Goal: Information Seeking & Learning: Check status

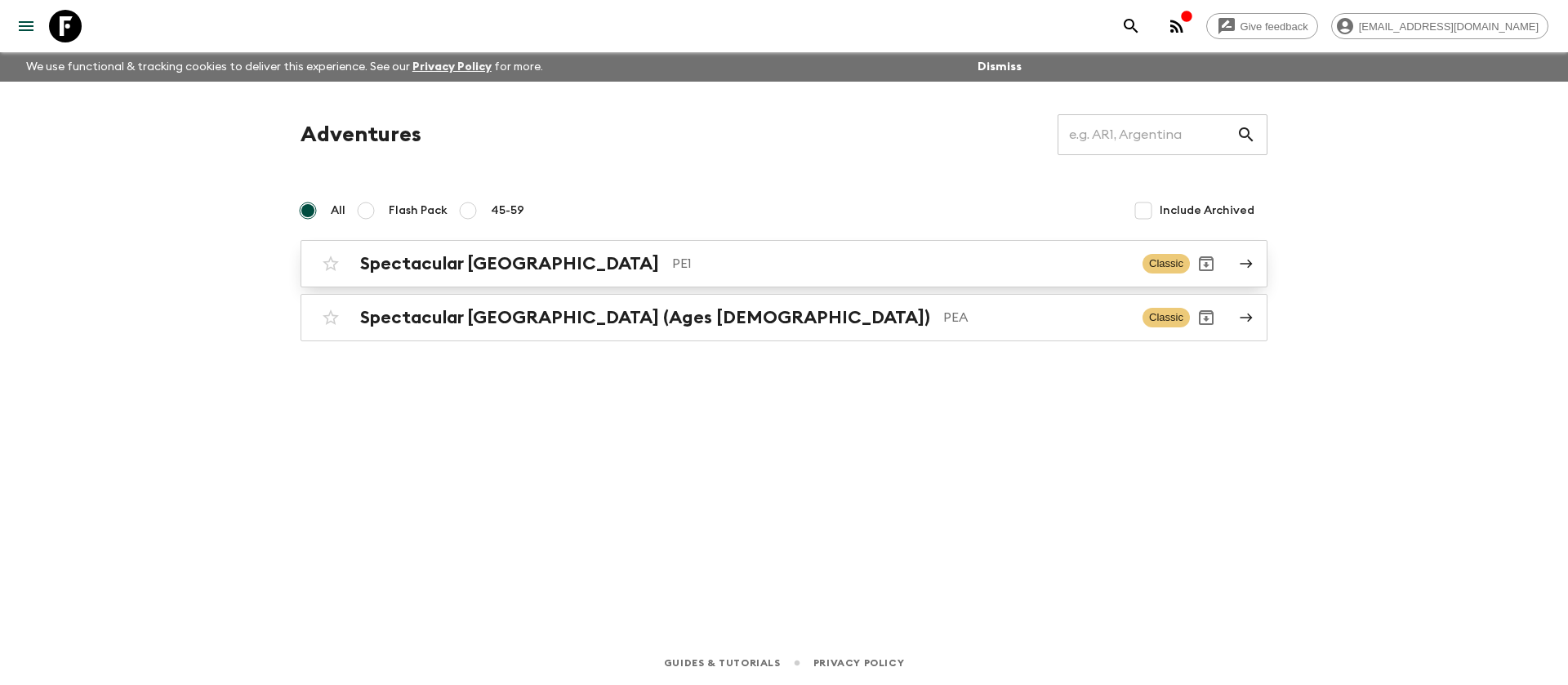
click at [504, 261] on h2 "Spectacular [GEOGRAPHIC_DATA]" at bounding box center [510, 264] width 299 height 21
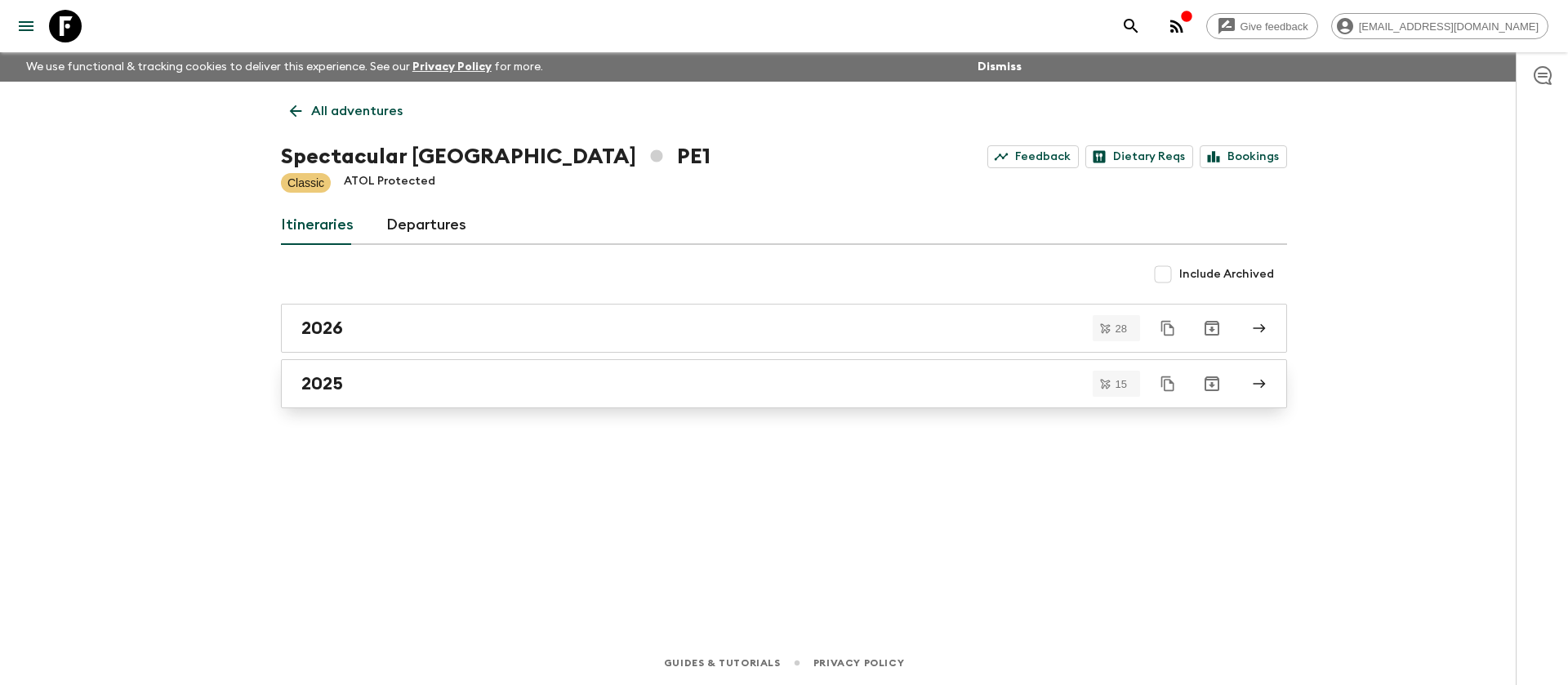
click at [388, 371] on link "2025" at bounding box center [784, 384] width 1007 height 49
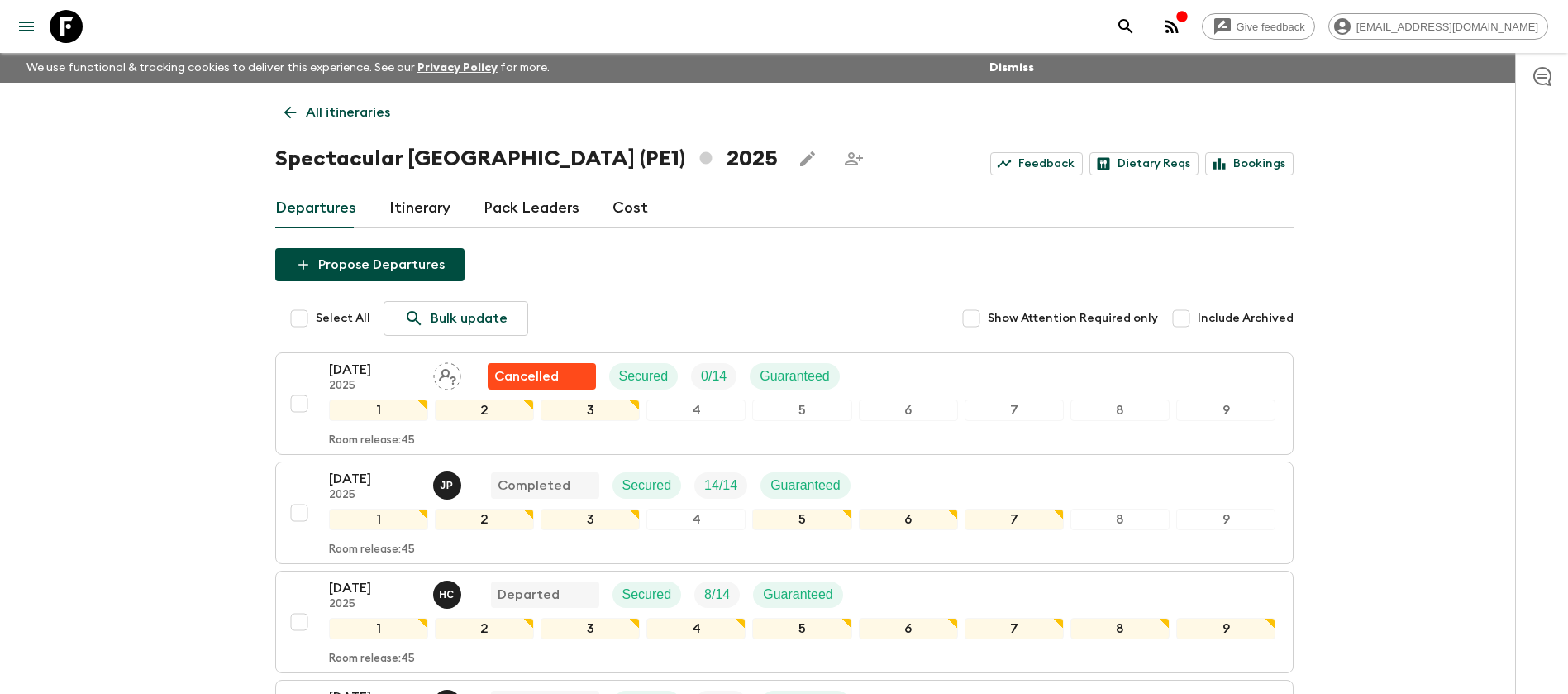
click at [334, 108] on p "All itineraries" at bounding box center [348, 112] width 84 height 20
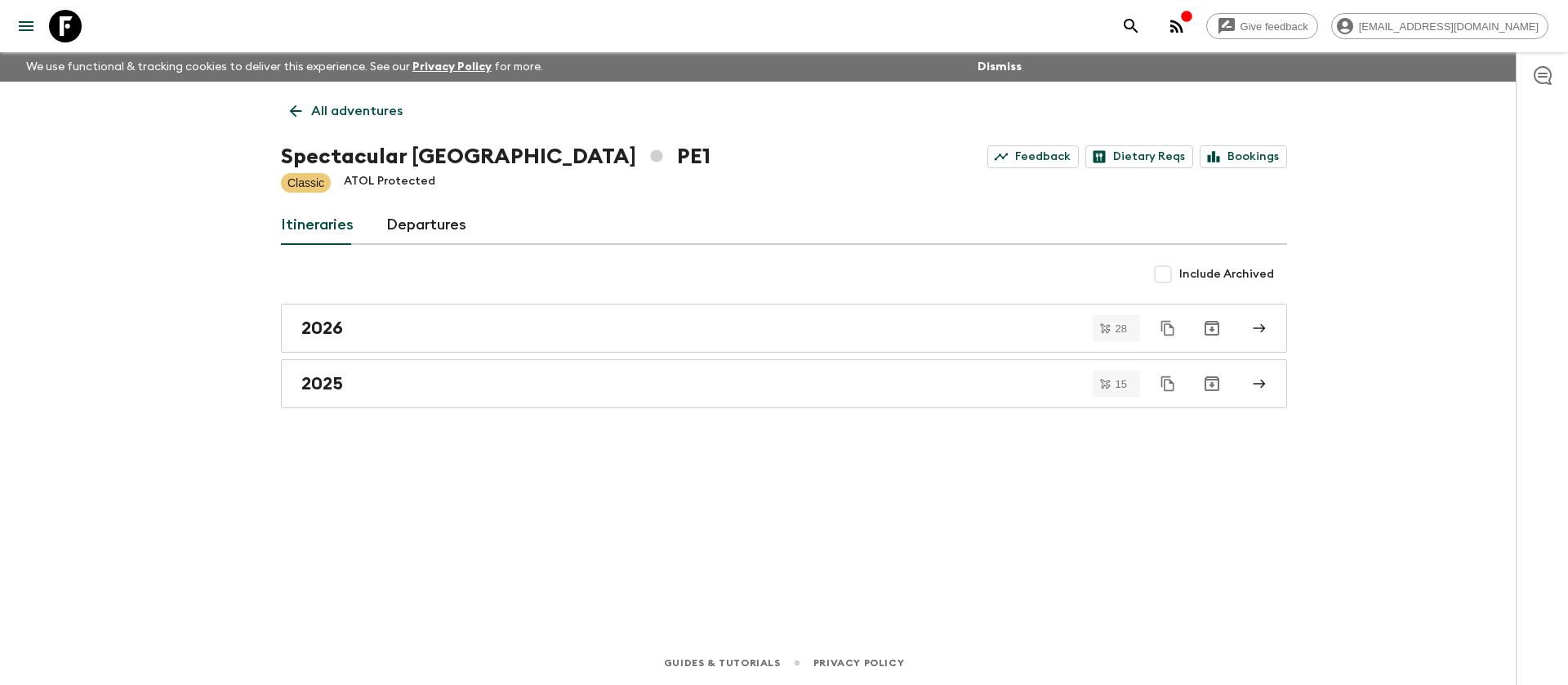
click at [374, 103] on p "All adventures" at bounding box center [357, 111] width 92 height 20
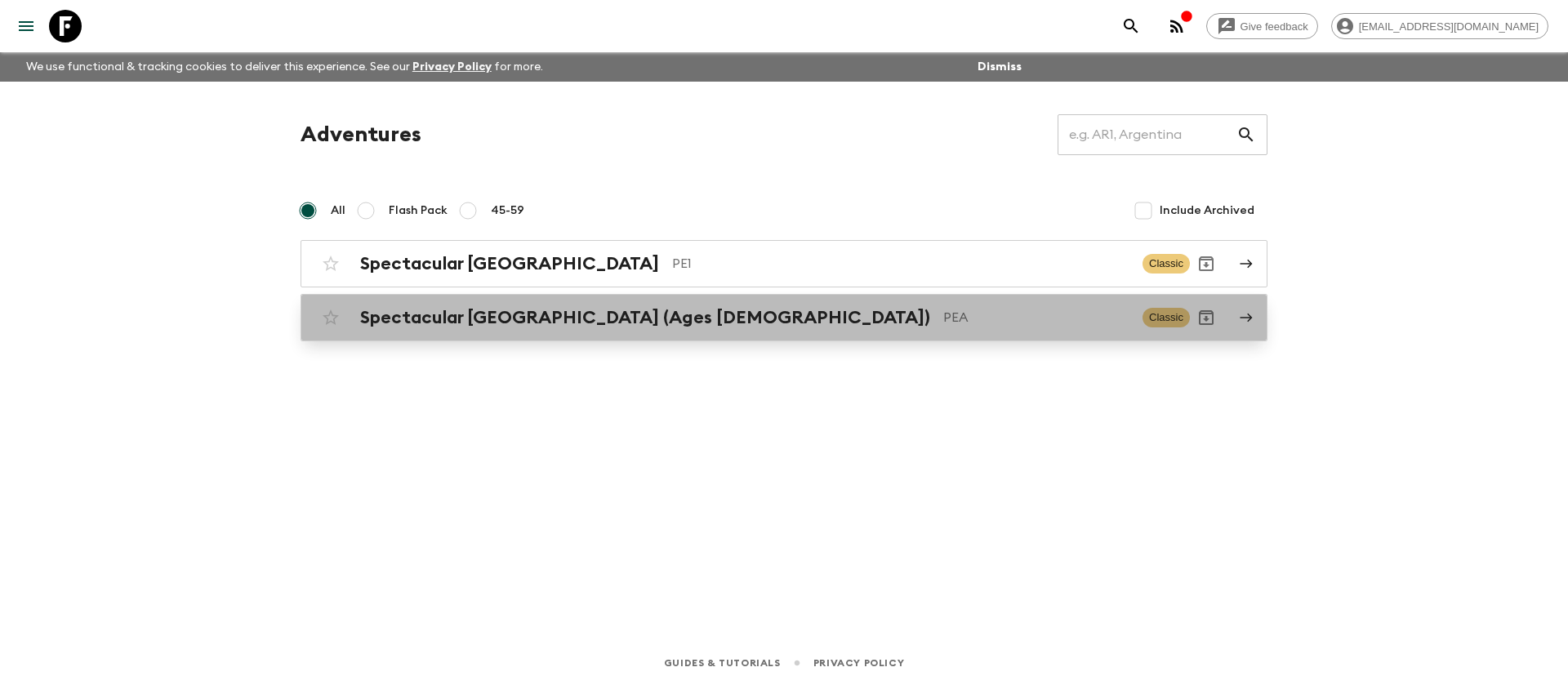
click at [427, 316] on h2 "Spectacular [GEOGRAPHIC_DATA] (Ages [DEMOGRAPHIC_DATA])" at bounding box center [645, 318] width 570 height 21
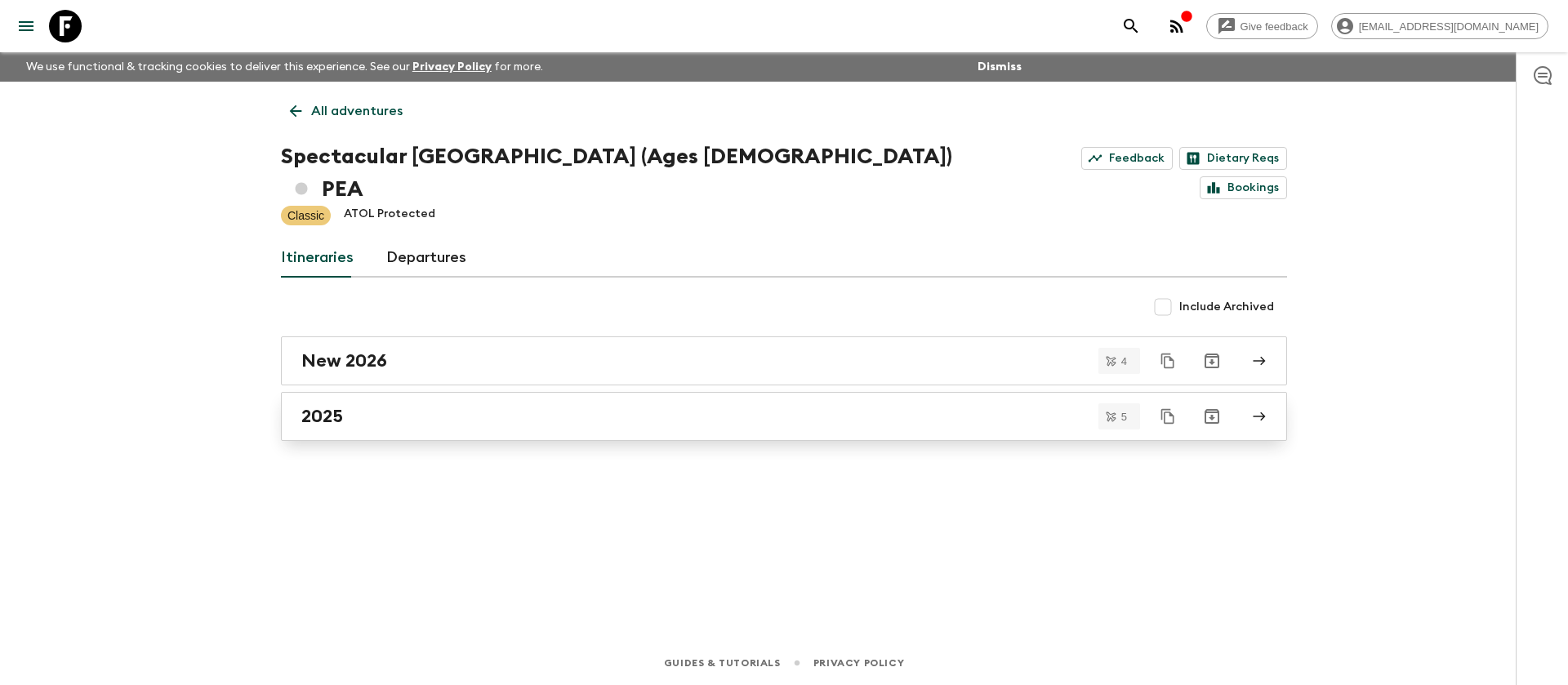
click at [388, 406] on div "2025" at bounding box center [768, 417] width 934 height 21
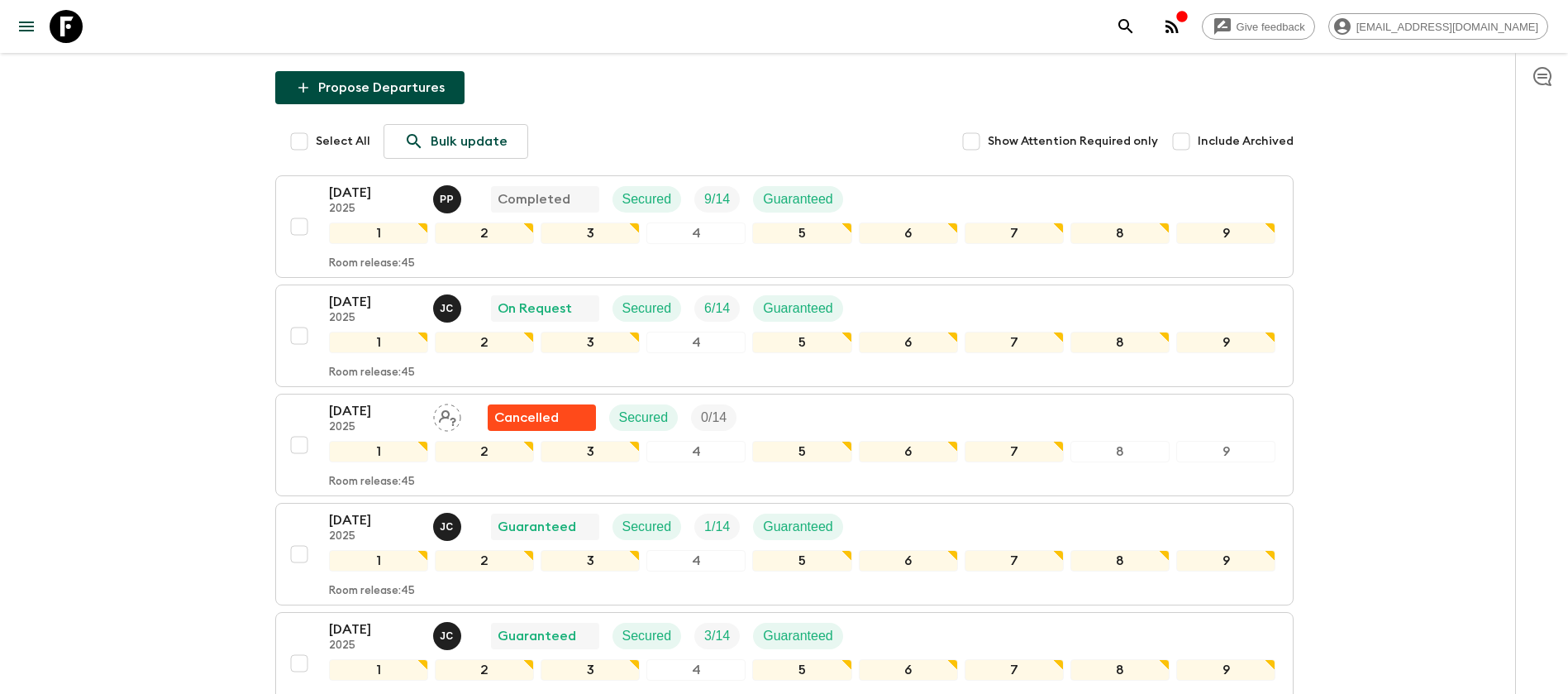
scroll to position [249, 0]
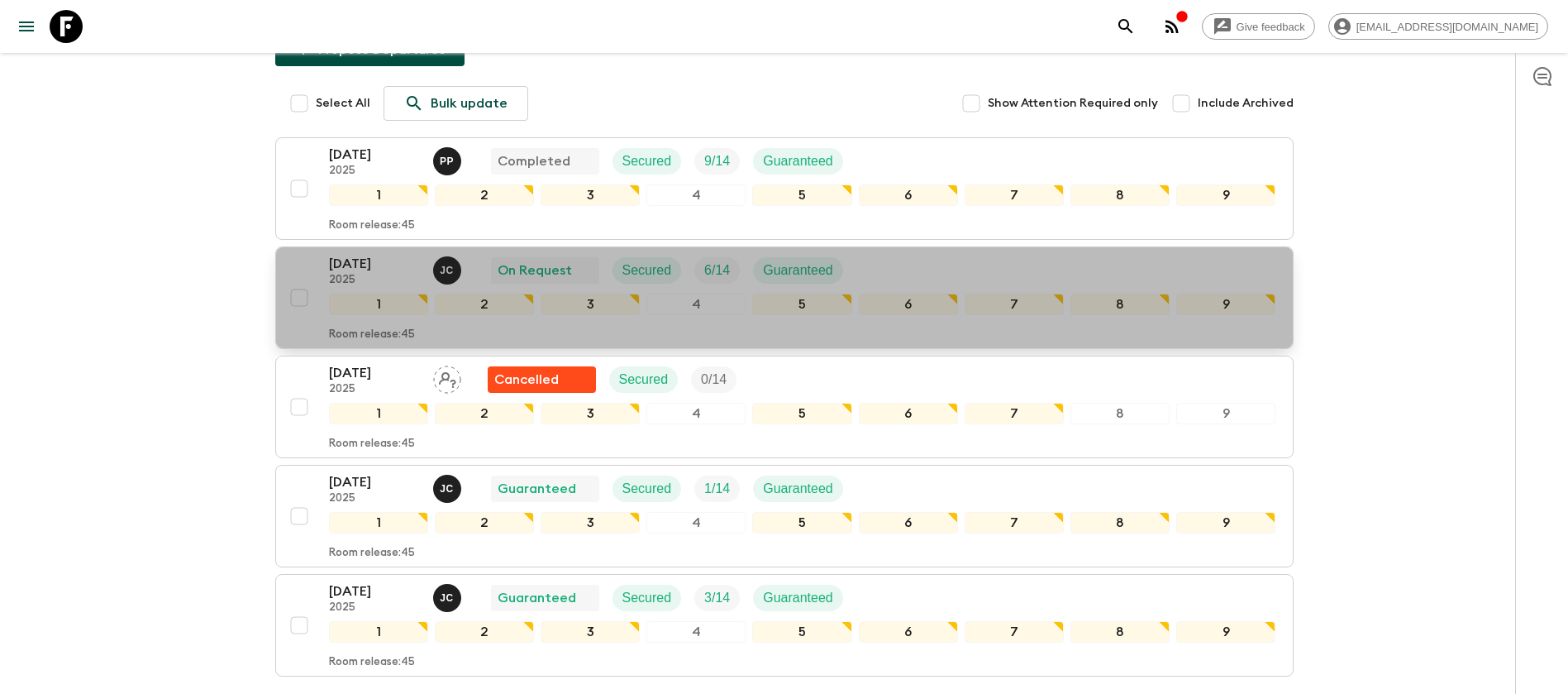
click at [954, 254] on div "[DATE] 2025 [PERSON_NAME] On Request Secured 6 / 14 Guaranteed" at bounding box center [802, 270] width 947 height 33
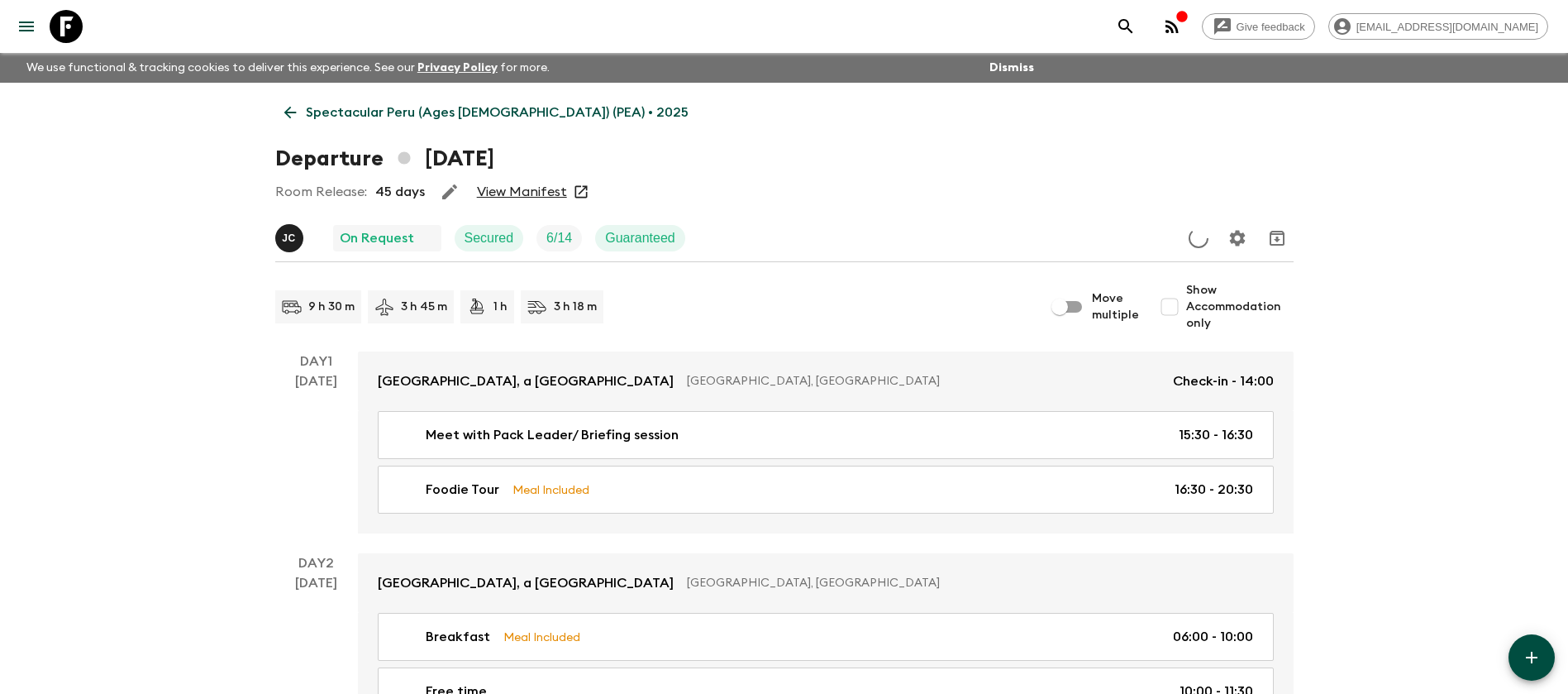
click at [538, 188] on link "View Manifest" at bounding box center [522, 192] width 90 height 16
